Goal: Book appointment/travel/reservation

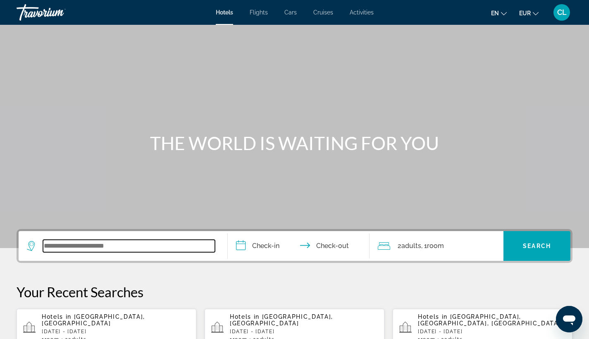
click at [102, 242] on input "Search widget" at bounding box center [129, 246] width 172 height 12
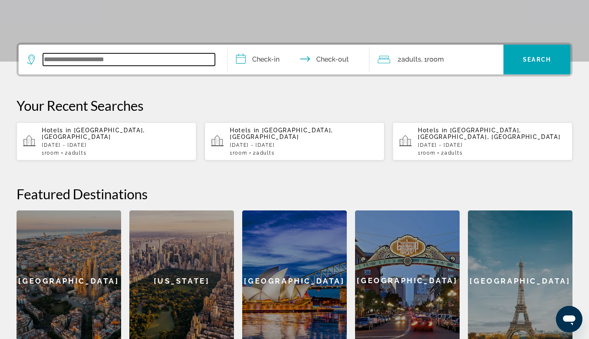
scroll to position [202, 0]
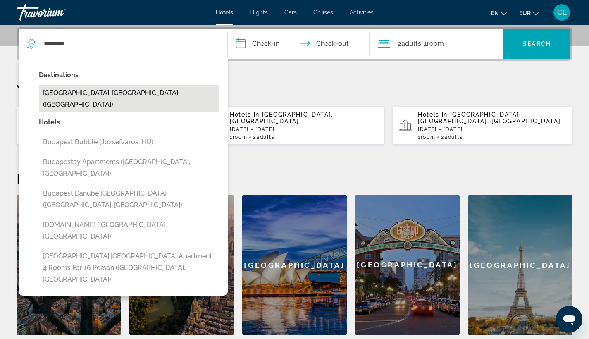
drag, startPoint x: 102, startPoint y: 242, endPoint x: 61, endPoint y: 96, distance: 151.4
click at [61, 96] on button "Budapest, Hungary (BUD)" at bounding box center [129, 98] width 180 height 27
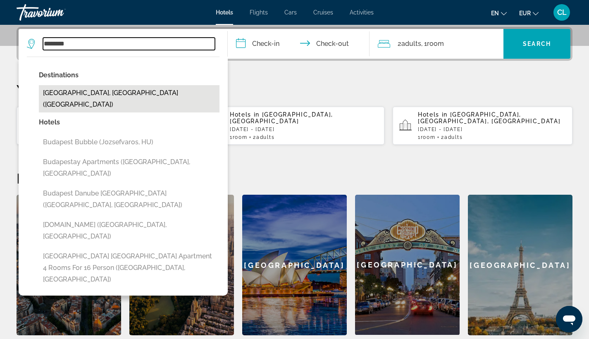
type input "**********"
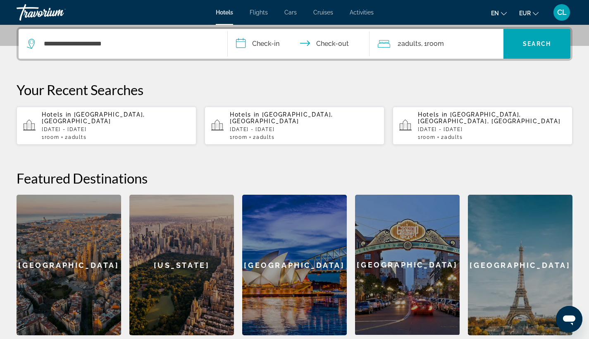
click at [238, 41] on input "**********" at bounding box center [300, 45] width 145 height 32
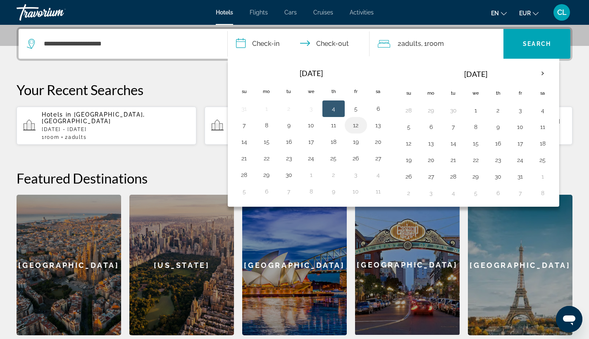
click at [351, 123] on button "12" at bounding box center [355, 125] width 13 height 12
click at [377, 126] on button "13" at bounding box center [377, 125] width 13 height 12
type input "**********"
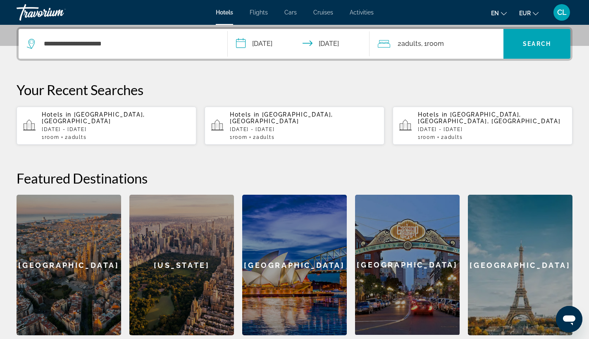
click at [441, 39] on span ", 1 Room rooms" at bounding box center [432, 44] width 23 height 12
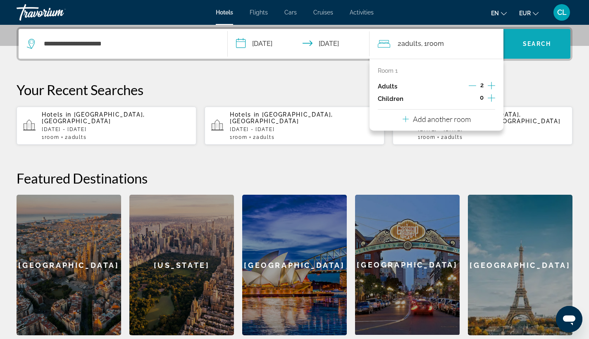
click at [538, 43] on span "Search" at bounding box center [536, 43] width 28 height 7
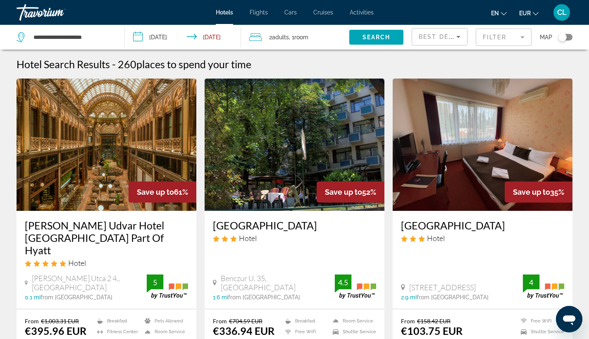
click at [369, 11] on span "Activities" at bounding box center [361, 12] width 24 height 7
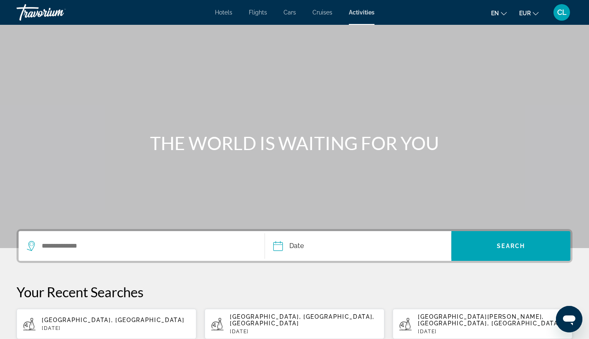
click at [83, 238] on div "Search widget" at bounding box center [141, 246] width 229 height 30
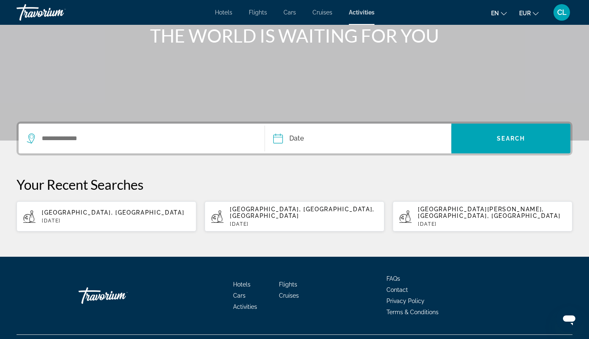
scroll to position [121, 0]
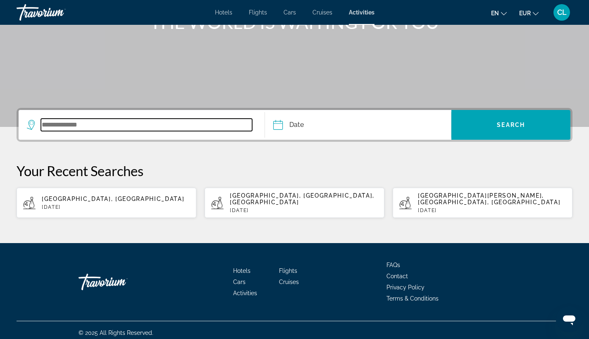
click at [57, 123] on input "Search widget" at bounding box center [146, 125] width 211 height 12
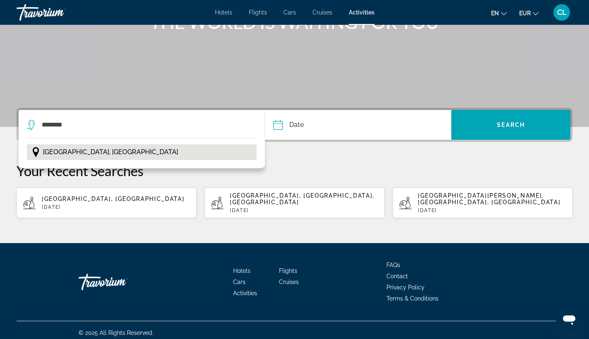
drag, startPoint x: 57, startPoint y: 123, endPoint x: 47, endPoint y: 151, distance: 29.6
click at [47, 151] on span "Budapest, Hungary" at bounding box center [110, 152] width 135 height 12
type input "**********"
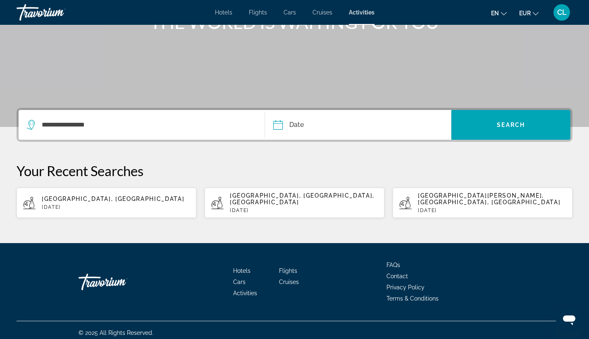
click at [288, 126] on input "Date" at bounding box center [317, 126] width 92 height 32
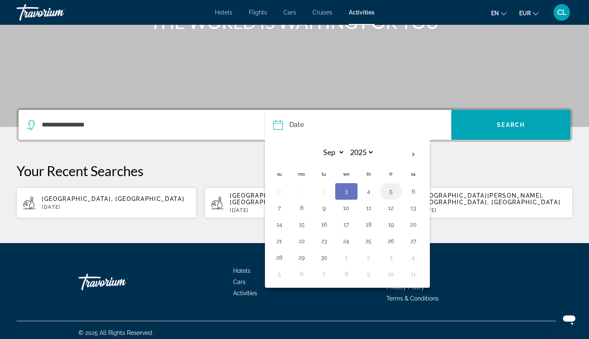
click at [393, 191] on button "5" at bounding box center [390, 191] width 13 height 12
type input "**********"
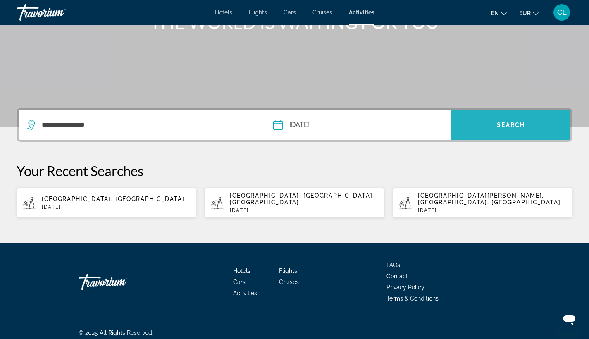
click at [481, 123] on span "Search widget" at bounding box center [510, 125] width 119 height 20
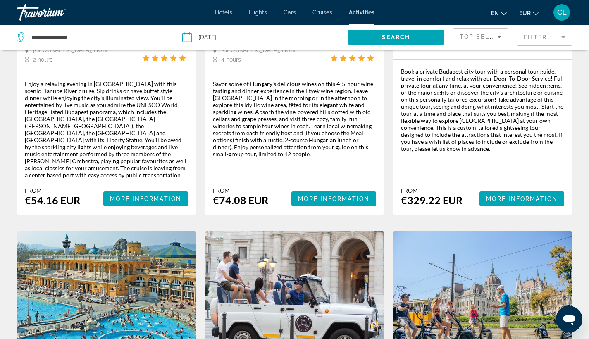
scroll to position [277, 0]
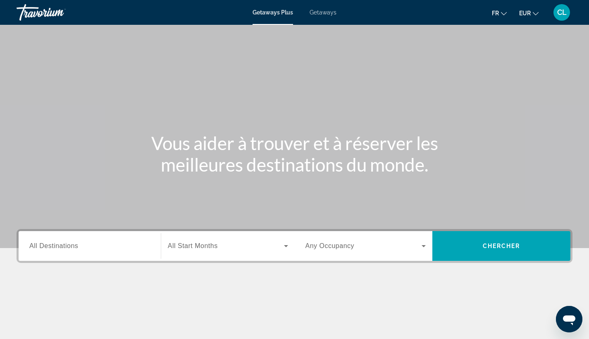
click at [330, 13] on span "Getaways" at bounding box center [322, 12] width 27 height 7
click at [44, 247] on span "All Destinations" at bounding box center [53, 245] width 49 height 7
click at [44, 247] on input "Destination All Destinations" at bounding box center [89, 246] width 121 height 10
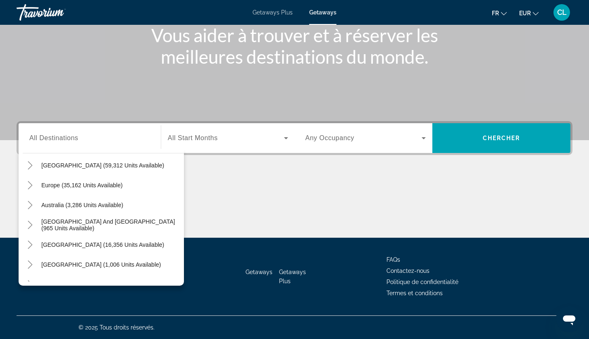
scroll to position [79, 0]
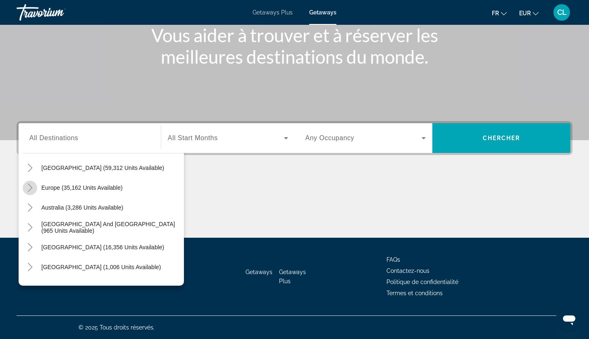
click at [31, 187] on icon "Toggle Europe (35,162 units available)" at bounding box center [30, 187] width 5 height 8
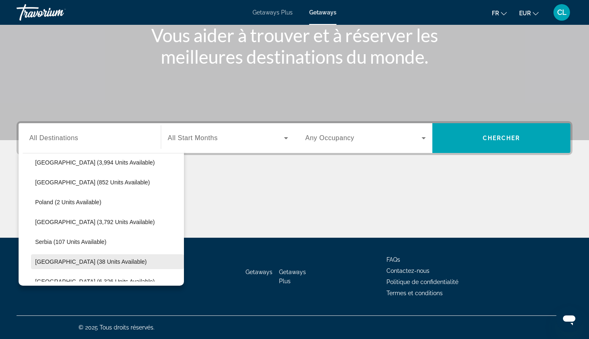
scroll to position [404, 0]
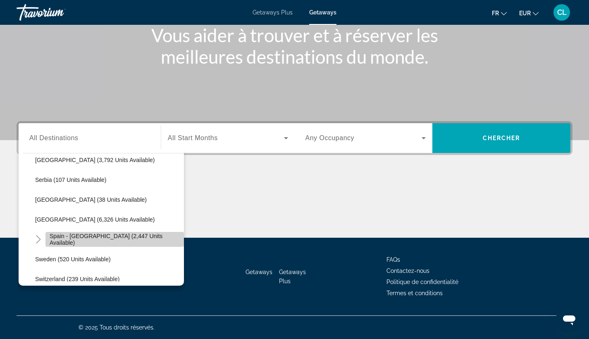
click at [117, 242] on span "Spain - [GEOGRAPHIC_DATA] (2,447 units available)" at bounding box center [115, 239] width 130 height 13
type input "**********"
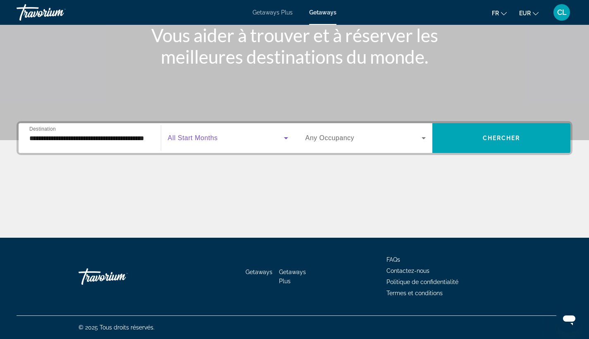
click at [180, 142] on span "Search widget" at bounding box center [226, 138] width 116 height 10
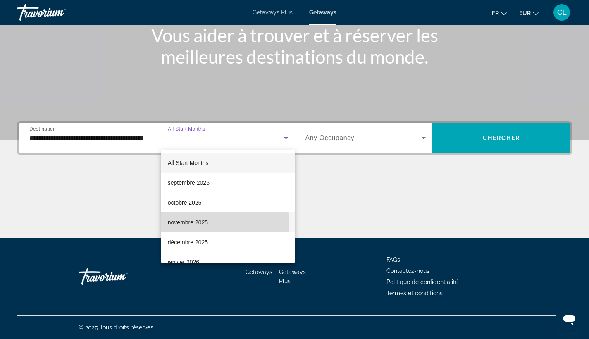
click at [199, 226] on span "novembre 2025" at bounding box center [188, 222] width 40 height 10
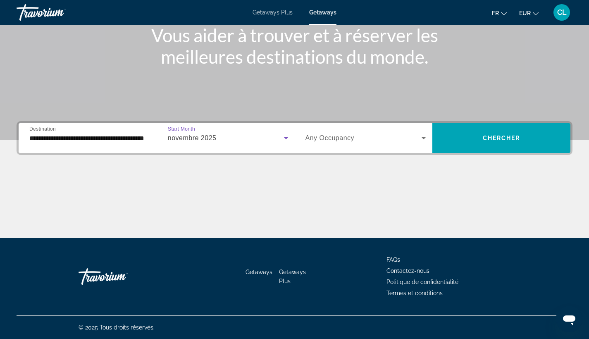
click at [377, 139] on span "Search widget" at bounding box center [363, 138] width 116 height 10
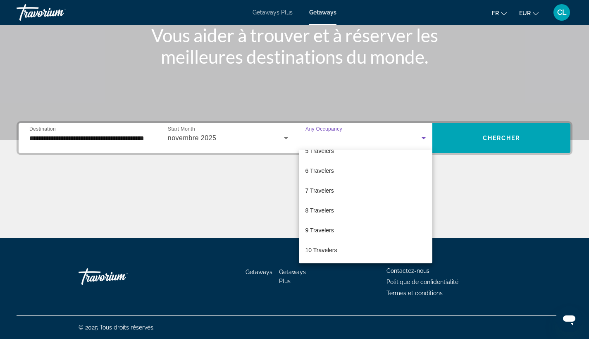
scroll to position [0, 0]
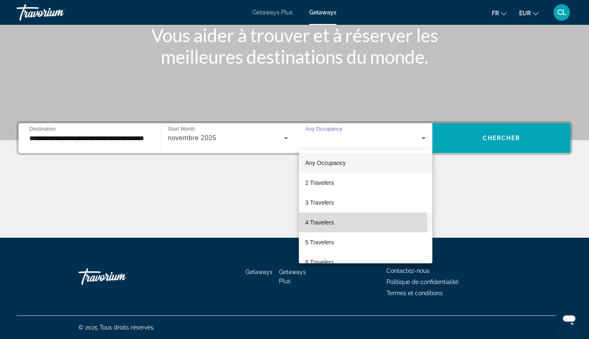
click at [321, 226] on span "4 Travelers" at bounding box center [319, 222] width 28 height 10
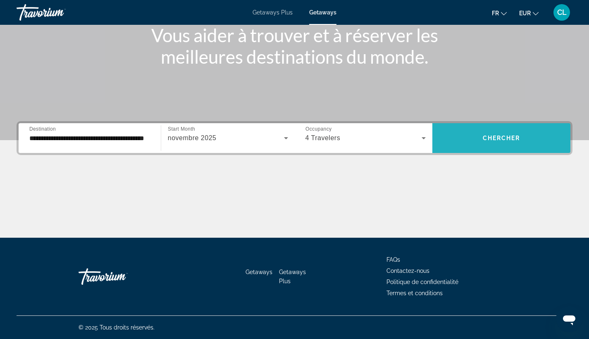
click at [490, 140] on button "Chercher" at bounding box center [501, 138] width 138 height 30
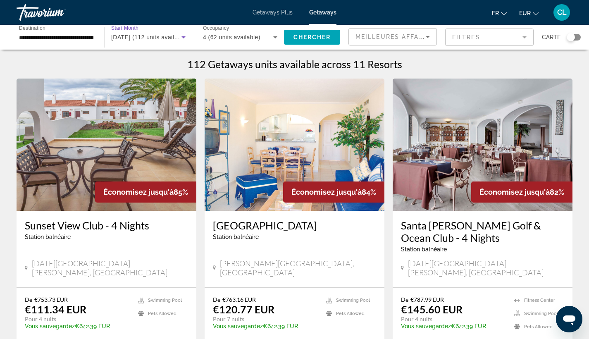
click at [143, 42] on div "[DATE] (112 units available)" at bounding box center [146, 37] width 70 height 10
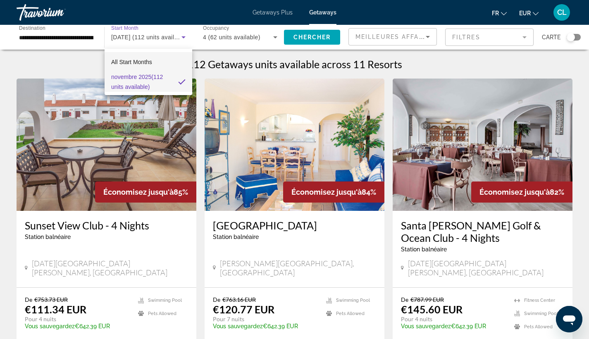
click at [145, 66] on span "All Start Months" at bounding box center [131, 62] width 41 height 10
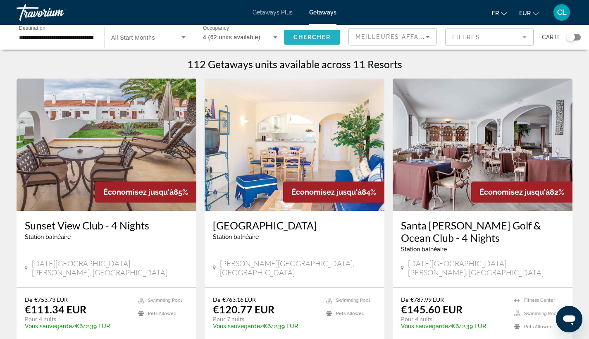
click at [316, 36] on span "Chercher" at bounding box center [312, 37] width 38 height 7
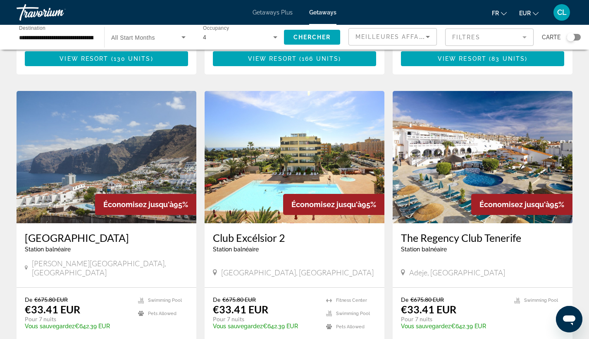
scroll to position [296, 0]
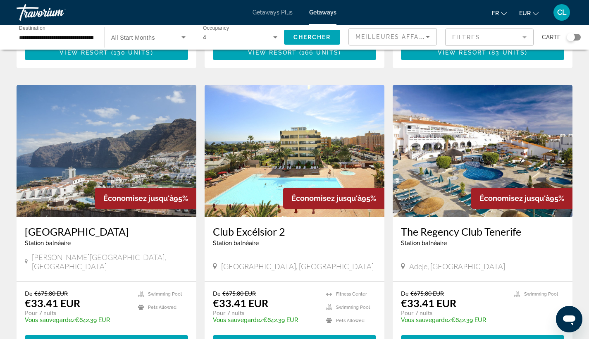
click at [110, 146] on img "Main content" at bounding box center [107, 151] width 180 height 132
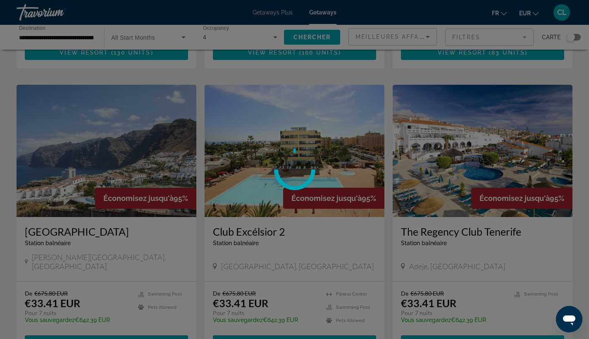
click at [131, 130] on div at bounding box center [294, 169] width 589 height 339
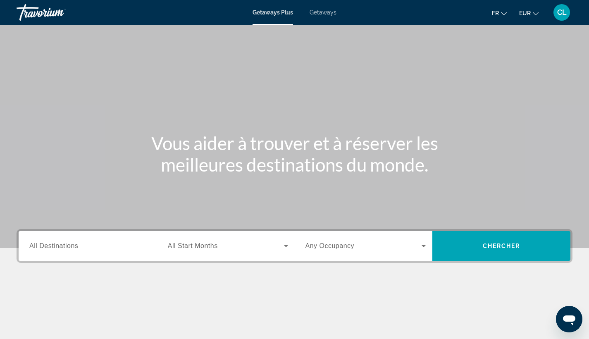
click at [322, 14] on span "Getaways" at bounding box center [322, 12] width 27 height 7
click at [40, 245] on span "All Destinations" at bounding box center [53, 245] width 49 height 7
click at [40, 245] on input "Destination All Destinations" at bounding box center [89, 246] width 121 height 10
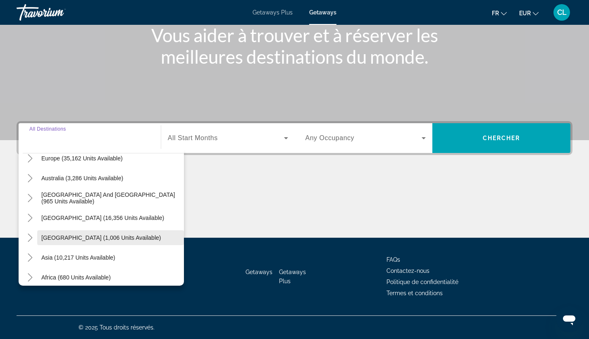
scroll to position [134, 0]
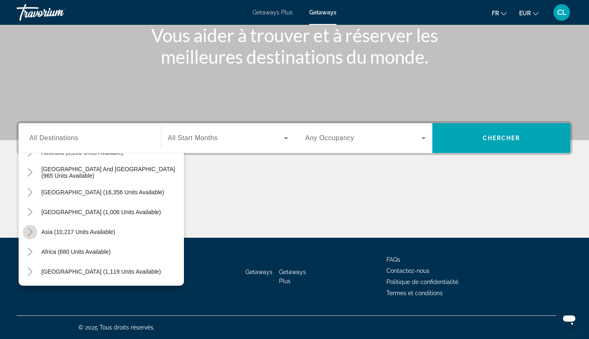
click at [28, 230] on icon "Toggle Asia (10,217 units available)" at bounding box center [30, 232] width 8 height 8
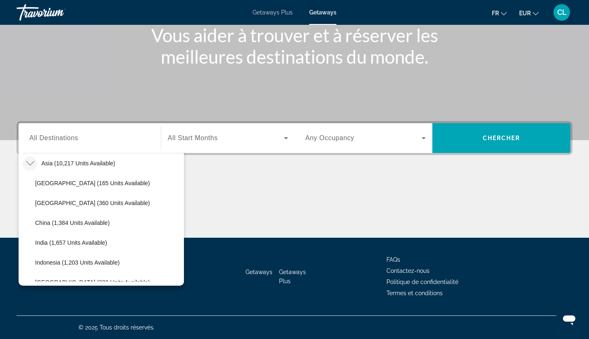
scroll to position [278, 0]
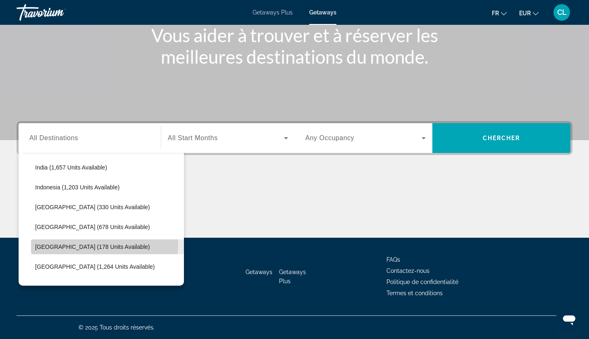
click at [57, 243] on span "Search widget" at bounding box center [107, 247] width 153 height 20
type input "**********"
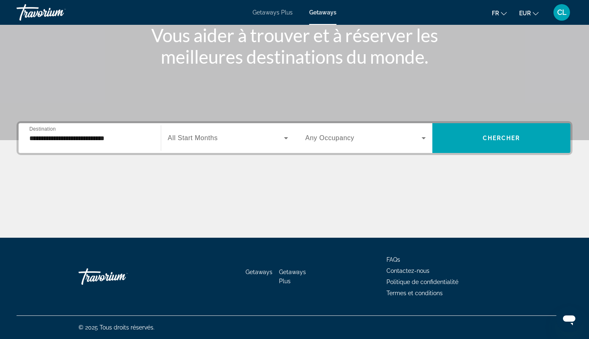
click at [185, 134] on span "All Start Months" at bounding box center [193, 137] width 50 height 7
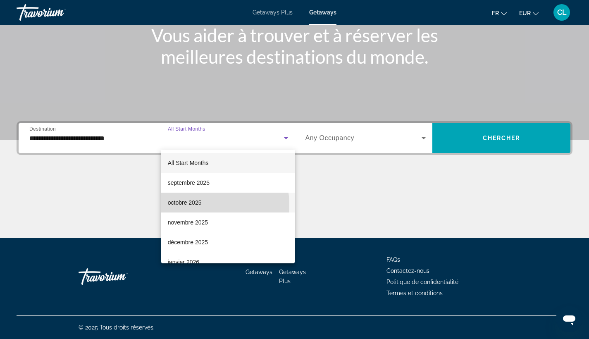
click at [202, 205] on mat-option "octobre 2025" at bounding box center [227, 202] width 133 height 20
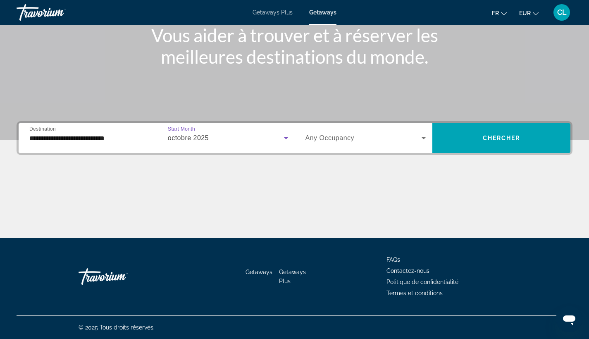
click at [190, 141] on span "octobre 2025" at bounding box center [188, 137] width 41 height 7
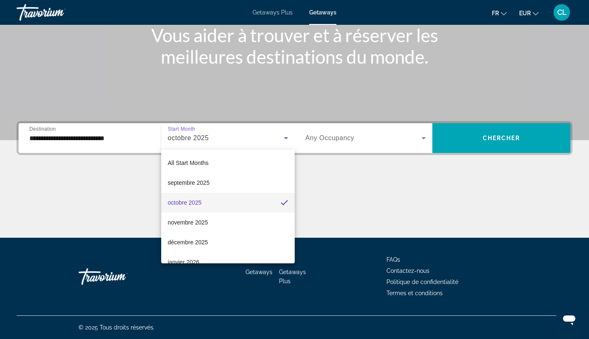
scroll to position [171, 0]
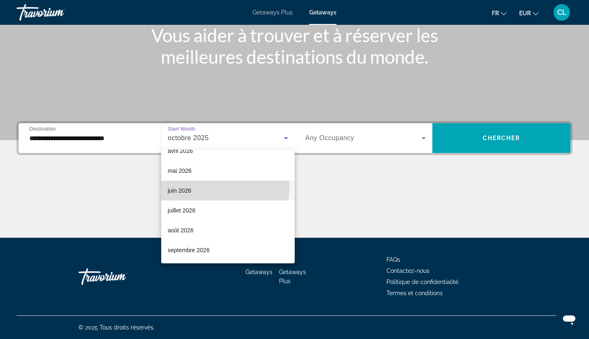
click at [191, 187] on span "juin 2026" at bounding box center [180, 190] width 24 height 10
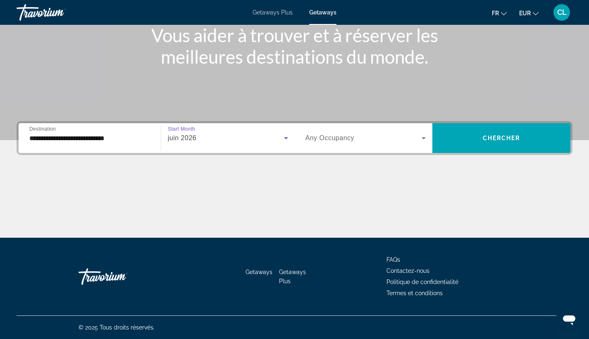
click at [369, 139] on span "Search widget" at bounding box center [363, 138] width 116 height 10
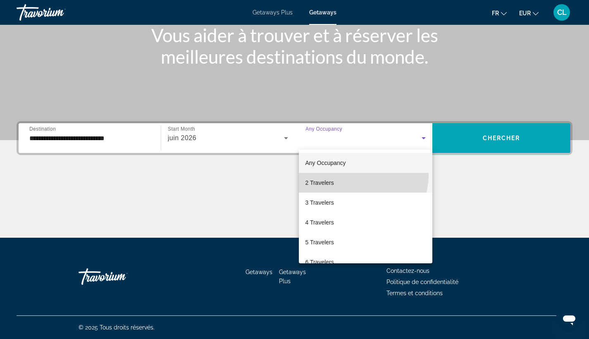
click at [359, 175] on mat-option "2 Travelers" at bounding box center [366, 183] width 134 height 20
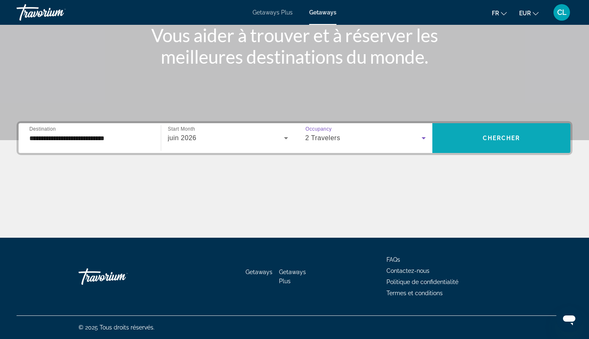
click at [481, 142] on span "Search widget" at bounding box center [501, 138] width 138 height 20
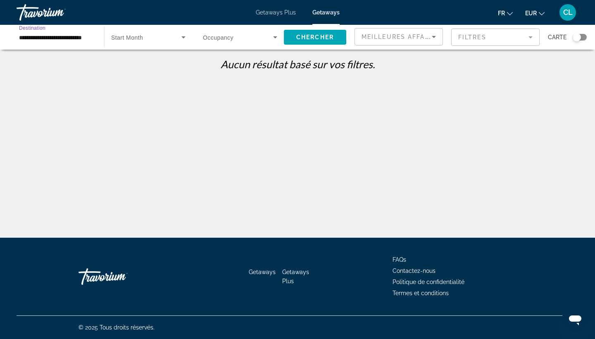
click at [64, 36] on input "**********" at bounding box center [56, 38] width 74 height 10
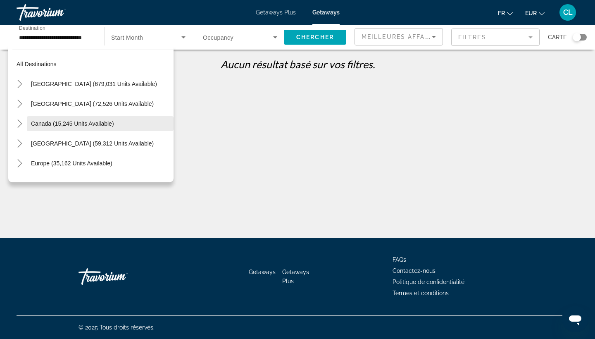
scroll to position [14, 0]
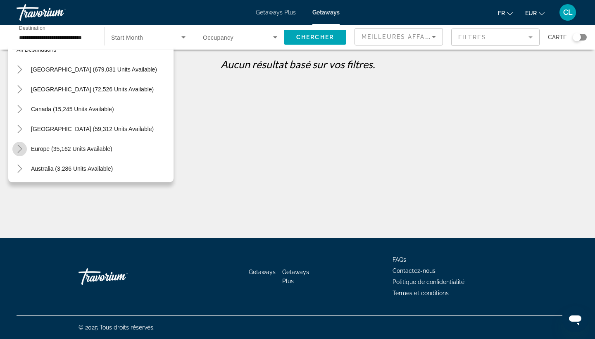
click at [17, 147] on icon "Toggle Europe (35,162 units available)" at bounding box center [20, 149] width 8 height 8
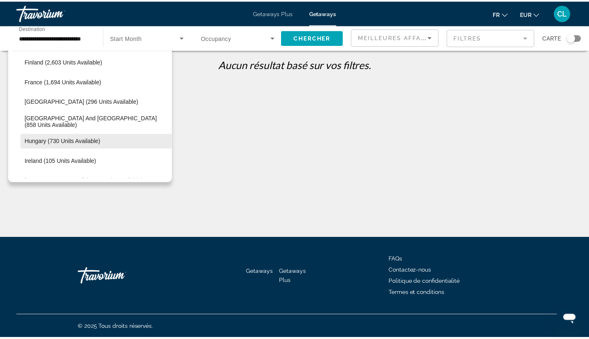
scroll to position [229, 0]
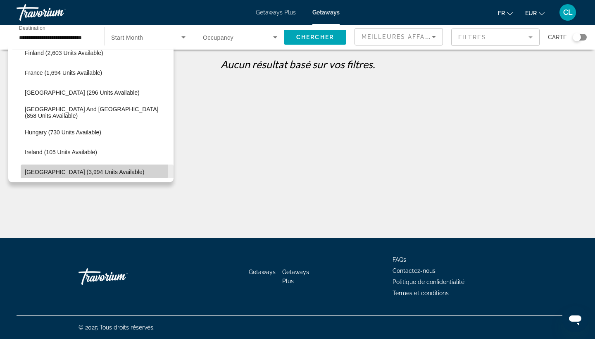
click at [77, 168] on span "Search widget" at bounding box center [97, 172] width 153 height 20
type input "**********"
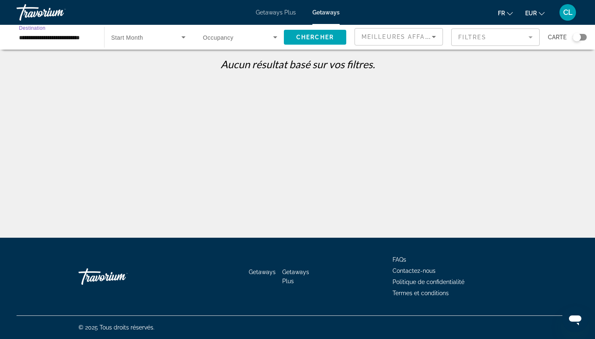
click at [115, 38] on span "Start Month" at bounding box center [127, 37] width 32 height 7
click at [143, 63] on span "All Start Months" at bounding box center [131, 62] width 41 height 7
click at [230, 41] on span "Search widget" at bounding box center [238, 37] width 70 height 10
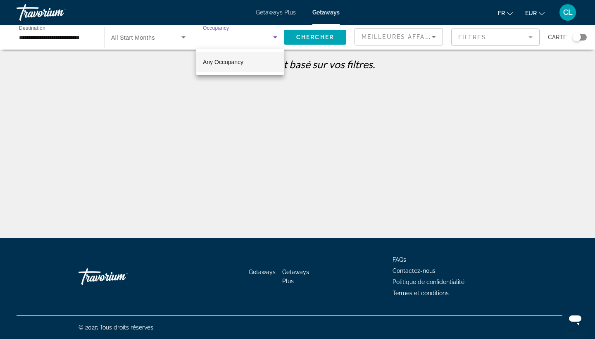
click at [320, 34] on div at bounding box center [297, 169] width 595 height 339
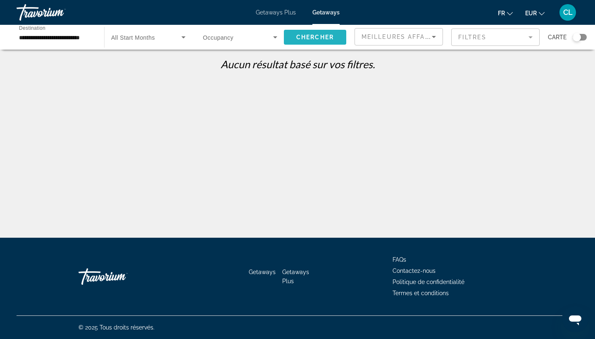
click at [318, 33] on span "Search widget" at bounding box center [315, 37] width 62 height 20
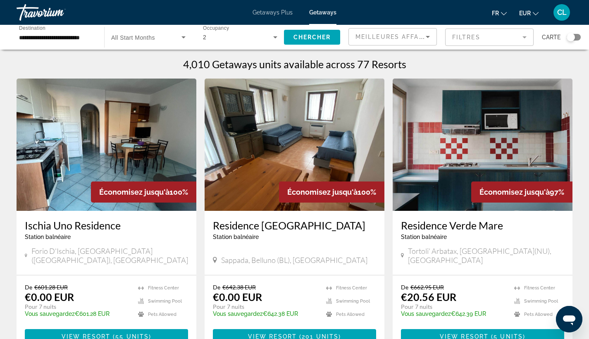
click at [72, 180] on img "Main content" at bounding box center [107, 144] width 180 height 132
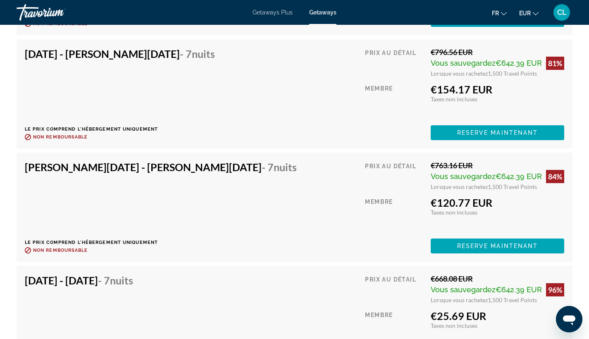
scroll to position [2870, 0]
